Goal: Complete application form

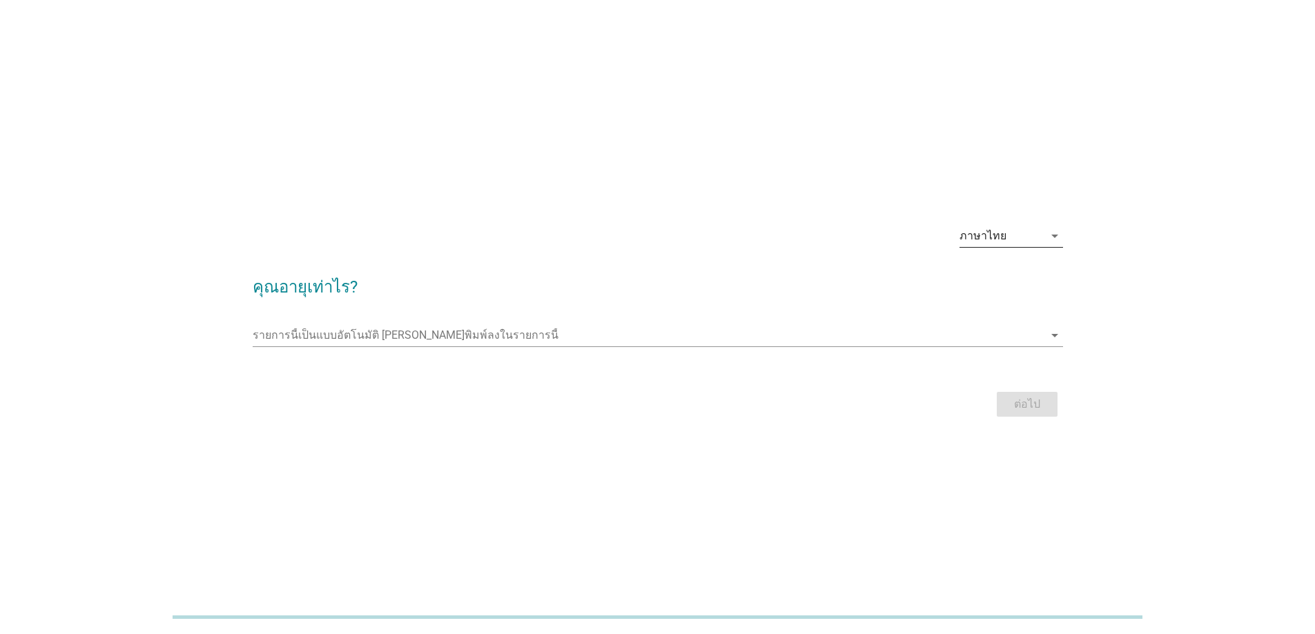
click at [1044, 230] on div "arrow_drop_down" at bounding box center [1053, 236] width 19 height 17
click at [810, 252] on div "ภาษาไทย arrow_drop_down" at bounding box center [658, 237] width 810 height 47
click at [1052, 335] on icon "arrow_drop_down" at bounding box center [1054, 335] width 17 height 17
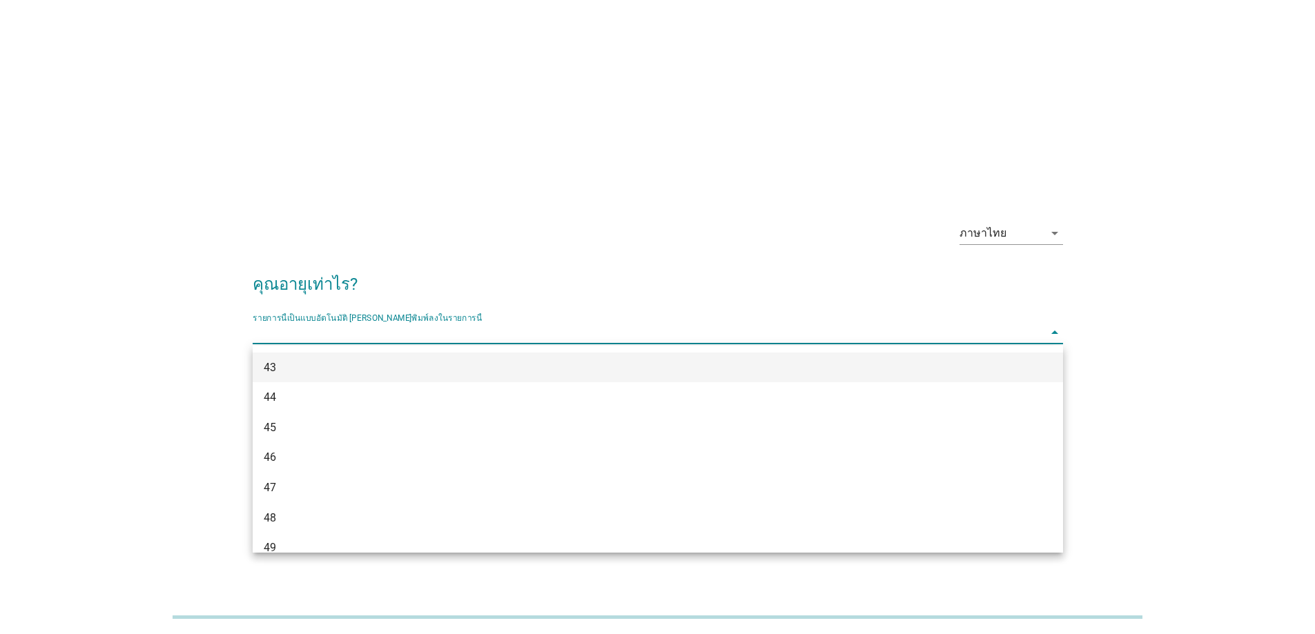
scroll to position [889, 0]
click at [345, 378] on div "48" at bounding box center [625, 380] width 723 height 17
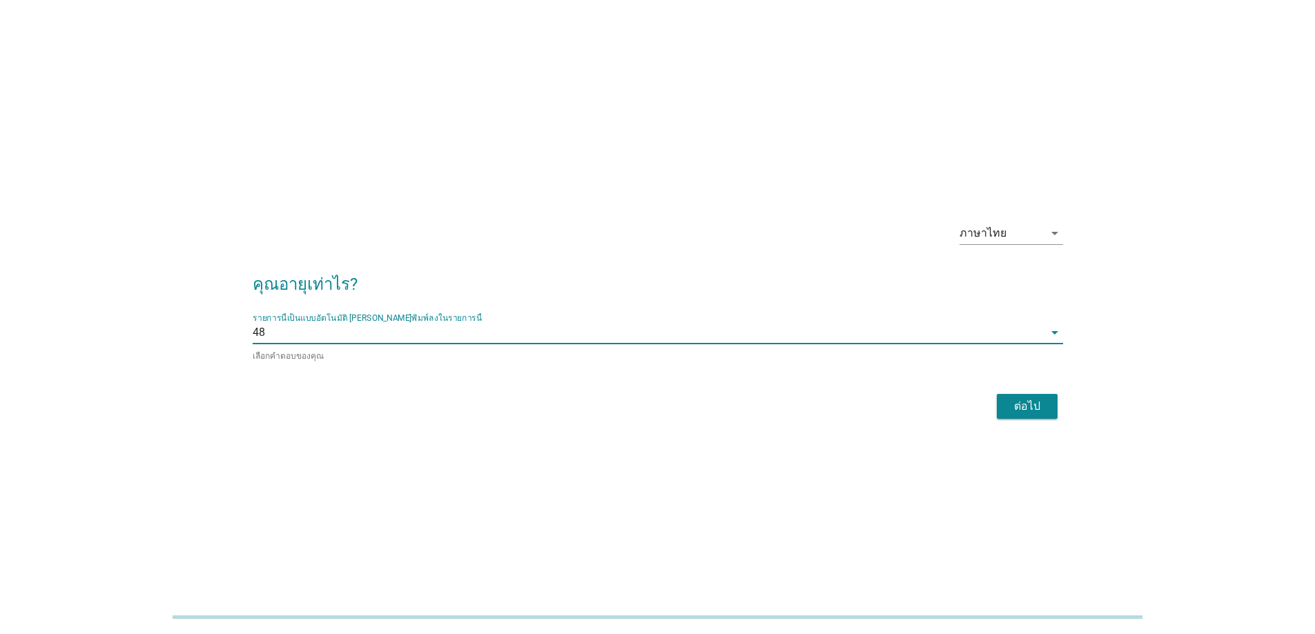
click at [1026, 414] on button "ต่อไป" at bounding box center [1027, 406] width 61 height 25
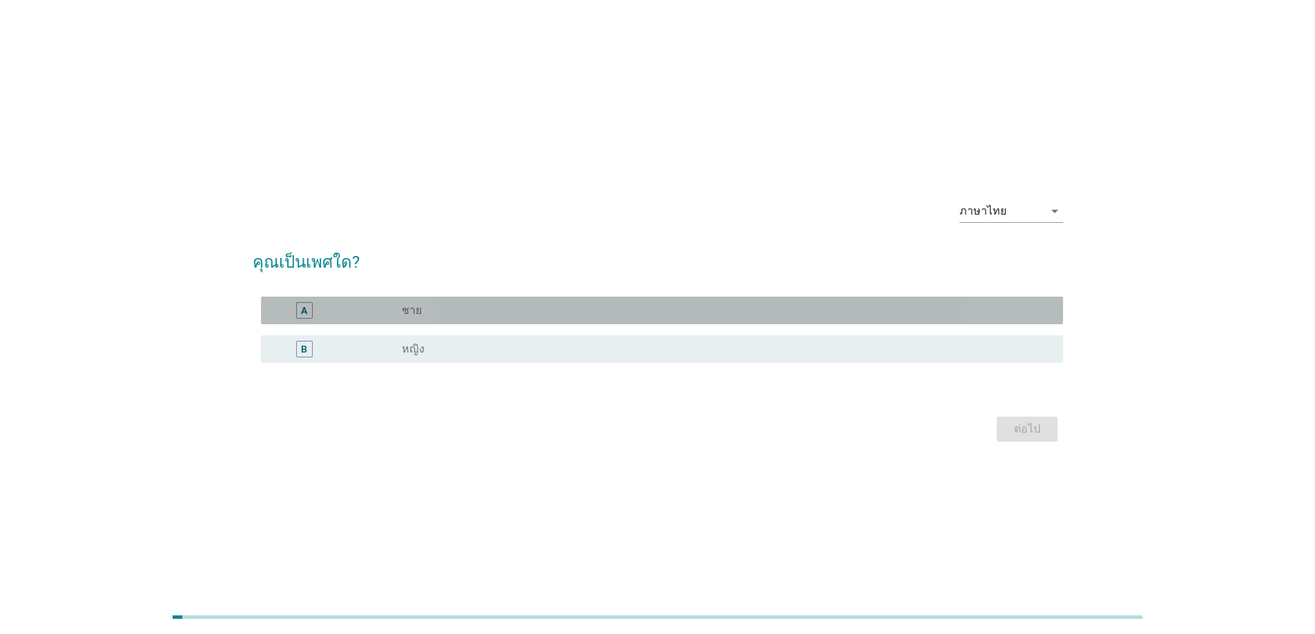
click at [305, 313] on div "A" at bounding box center [304, 310] width 6 height 14
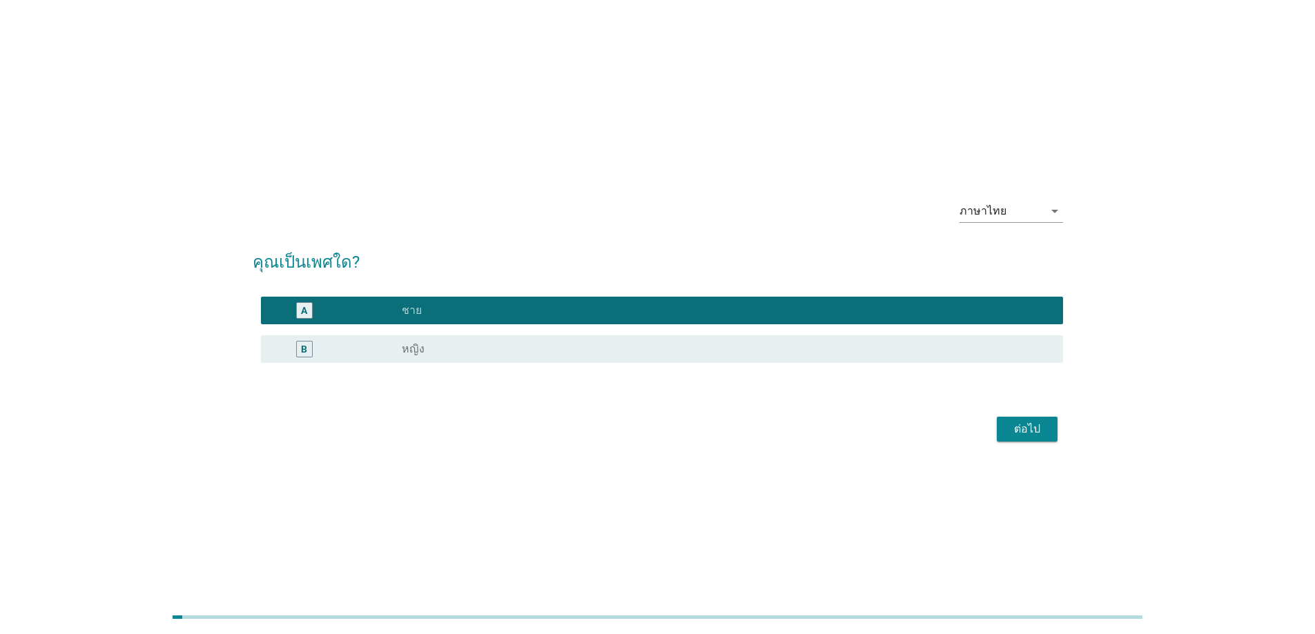
click at [1004, 423] on button "ต่อไป" at bounding box center [1027, 429] width 61 height 25
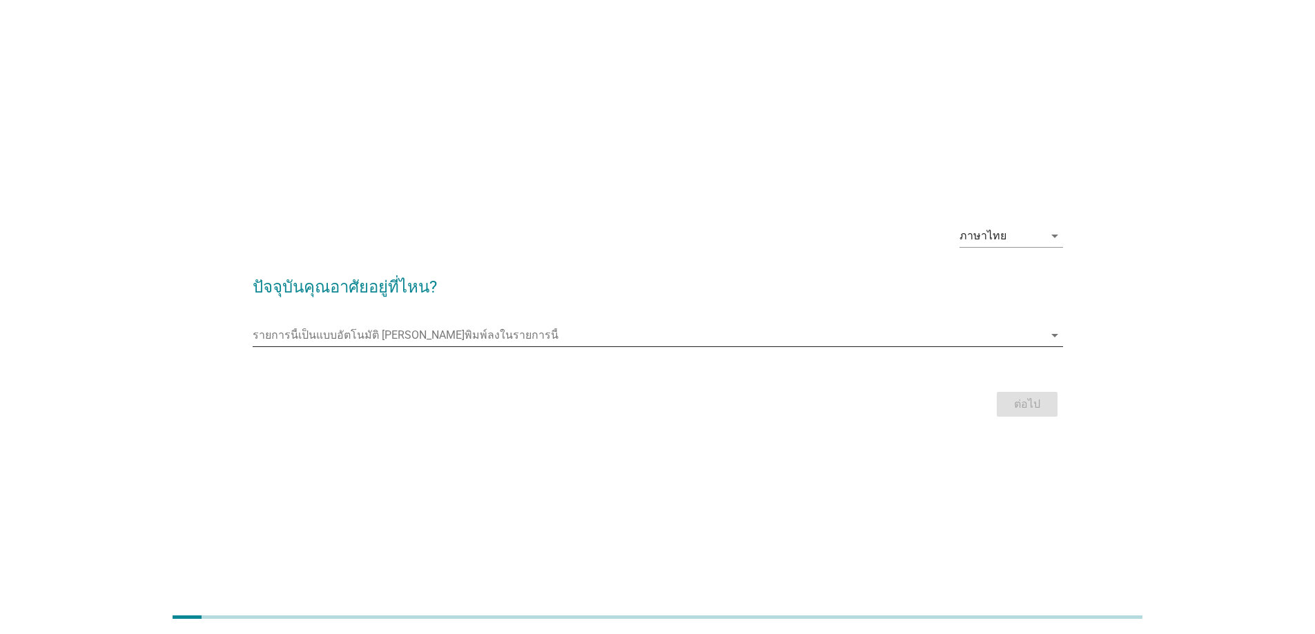
click at [558, 331] on input "รายการนี้เป็นแบบอัตโนมัติ คุณสามารถพิมพ์ลงในรายการนี้" at bounding box center [648, 335] width 791 height 22
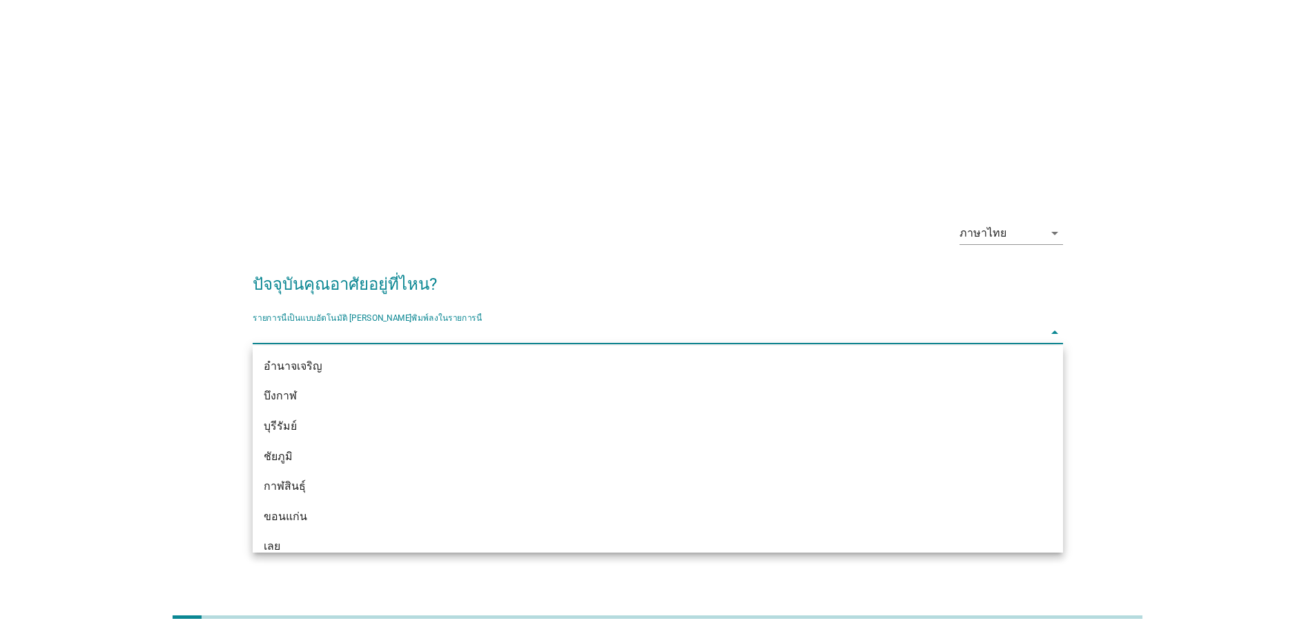
type input "4"
type input "ภ"
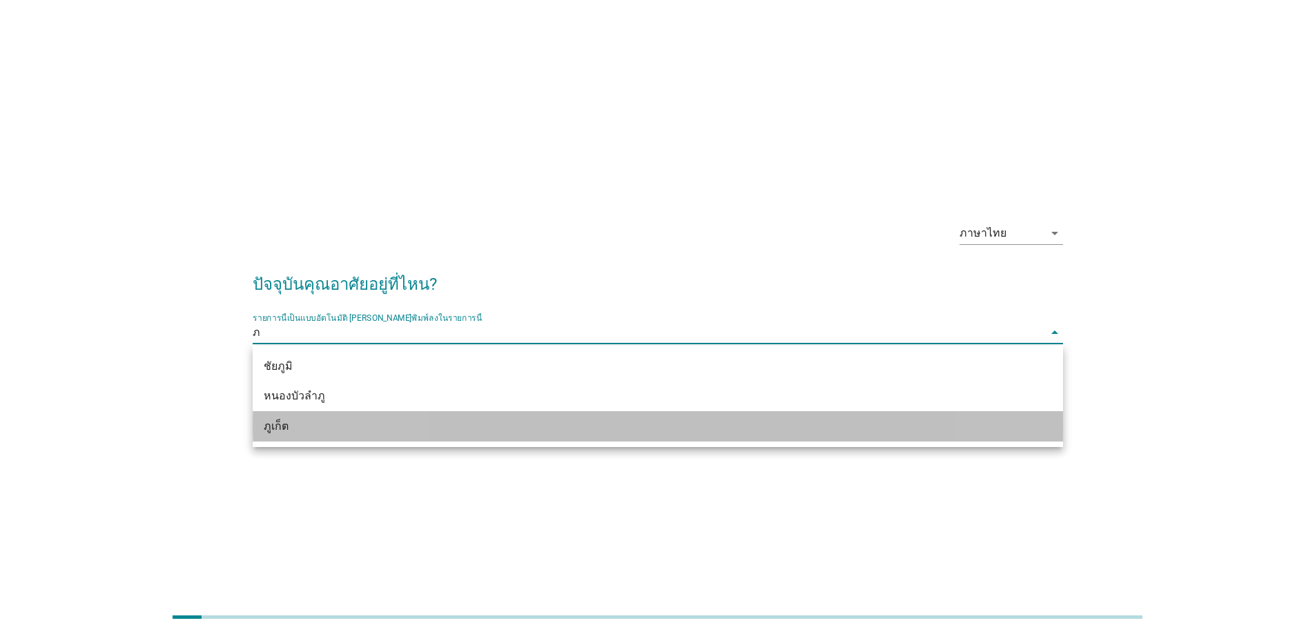
click at [438, 420] on div "ภูเก็ต" at bounding box center [625, 426] width 723 height 17
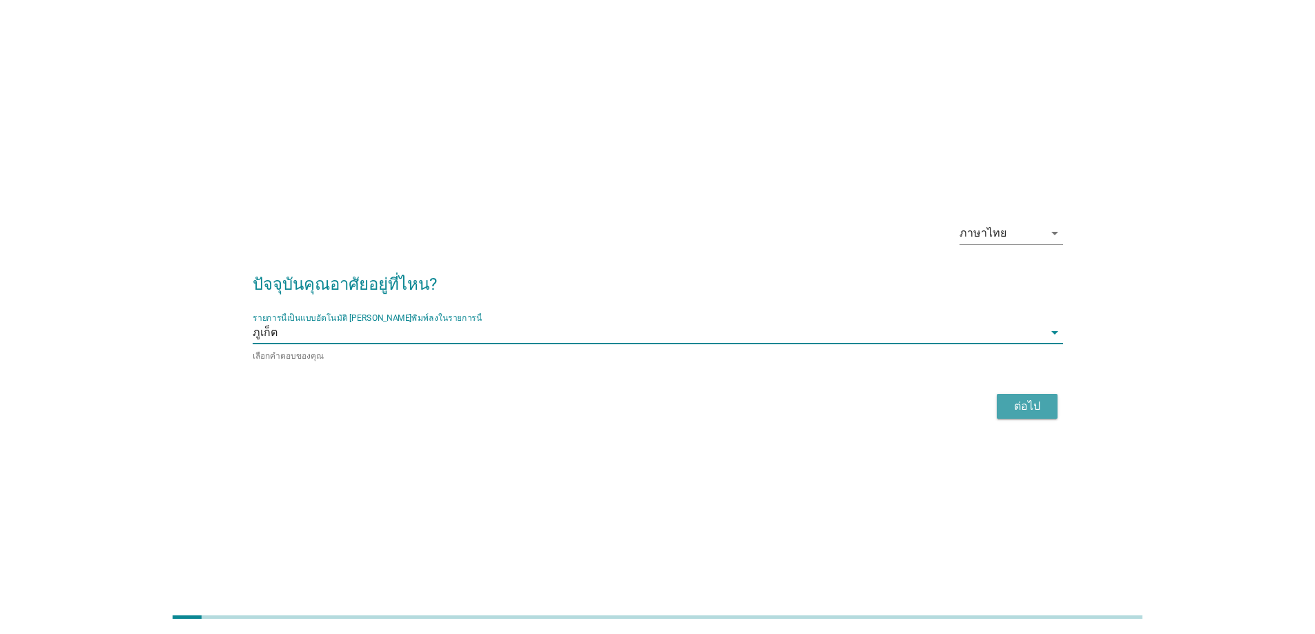
click at [1030, 406] on div "ต่อไป" at bounding box center [1027, 406] width 39 height 17
